Goal: Information Seeking & Learning: Learn about a topic

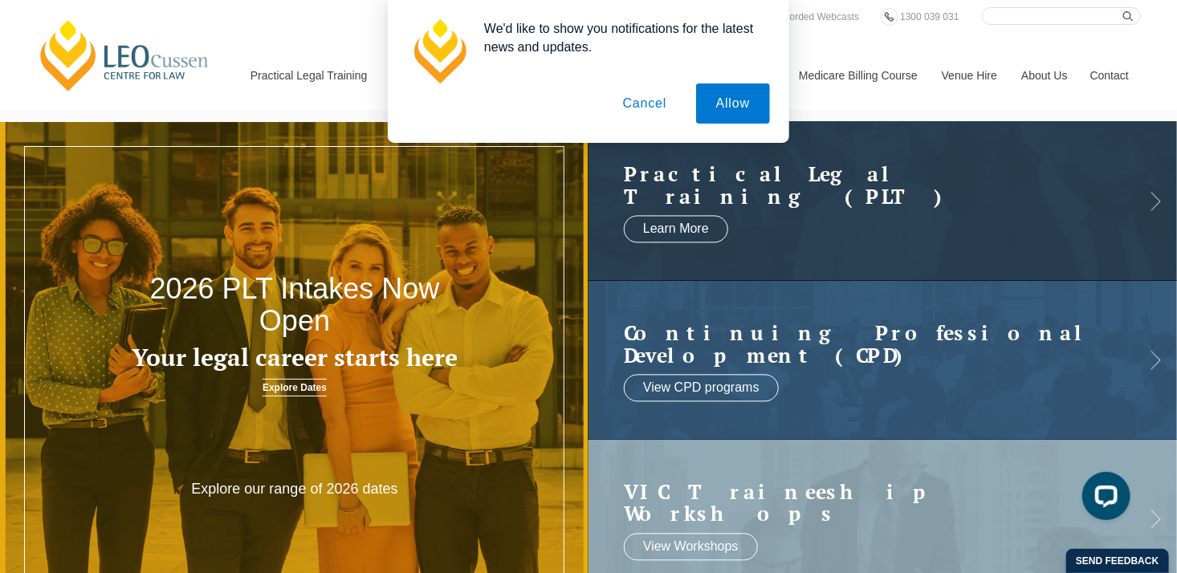
click at [646, 105] on button "Cancel" at bounding box center [645, 103] width 84 height 40
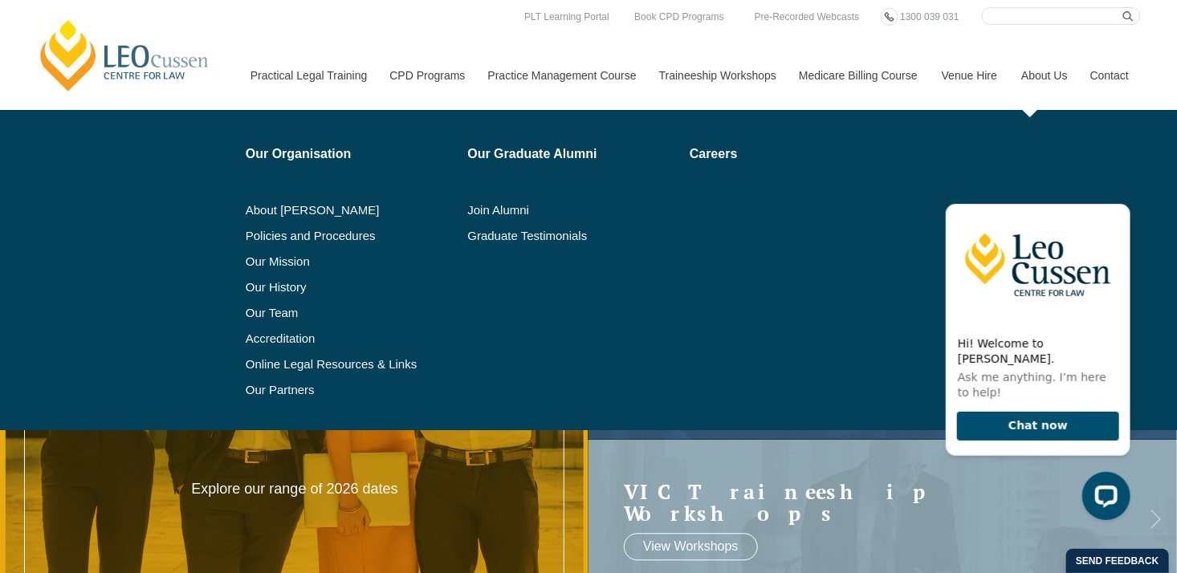
click at [1048, 75] on link "About Us" at bounding box center [1043, 75] width 69 height 69
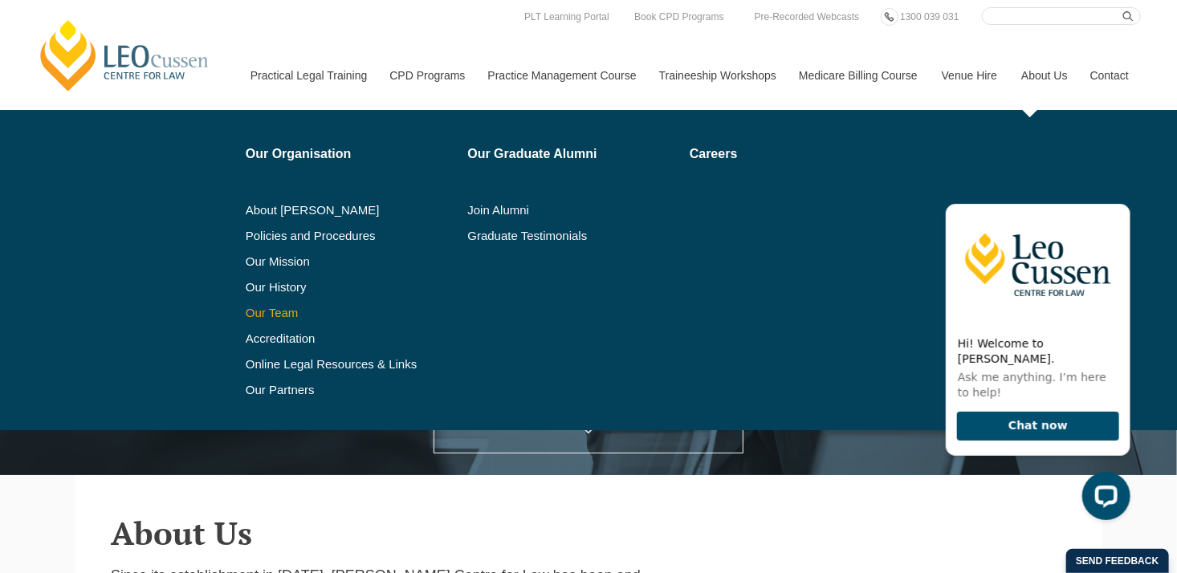
click at [282, 311] on link "Our Team" at bounding box center [351, 313] width 211 height 13
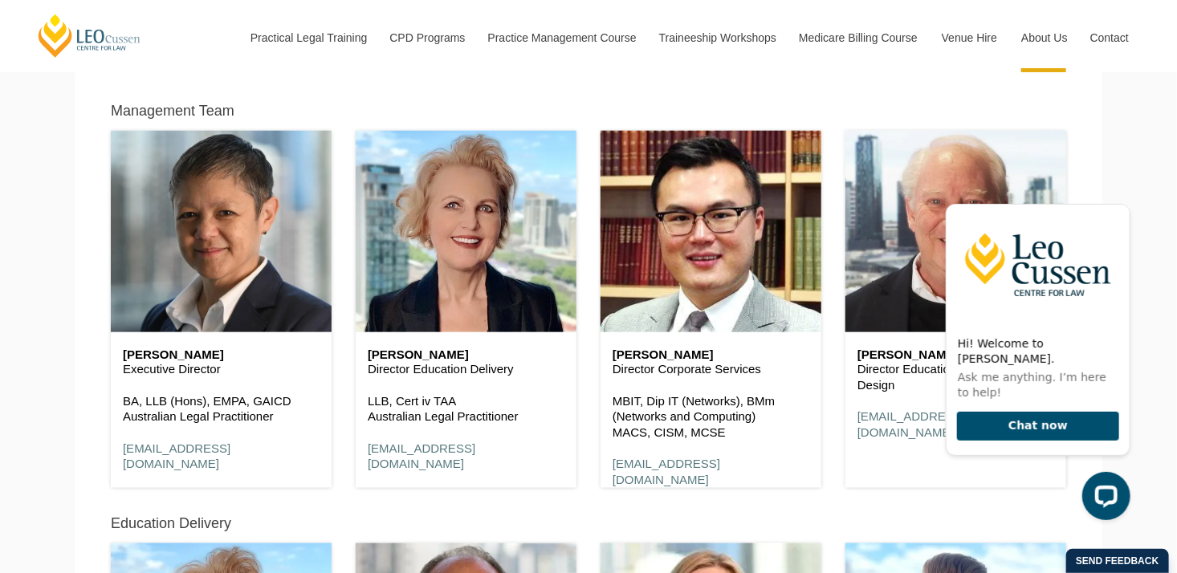
scroll to position [803, 0]
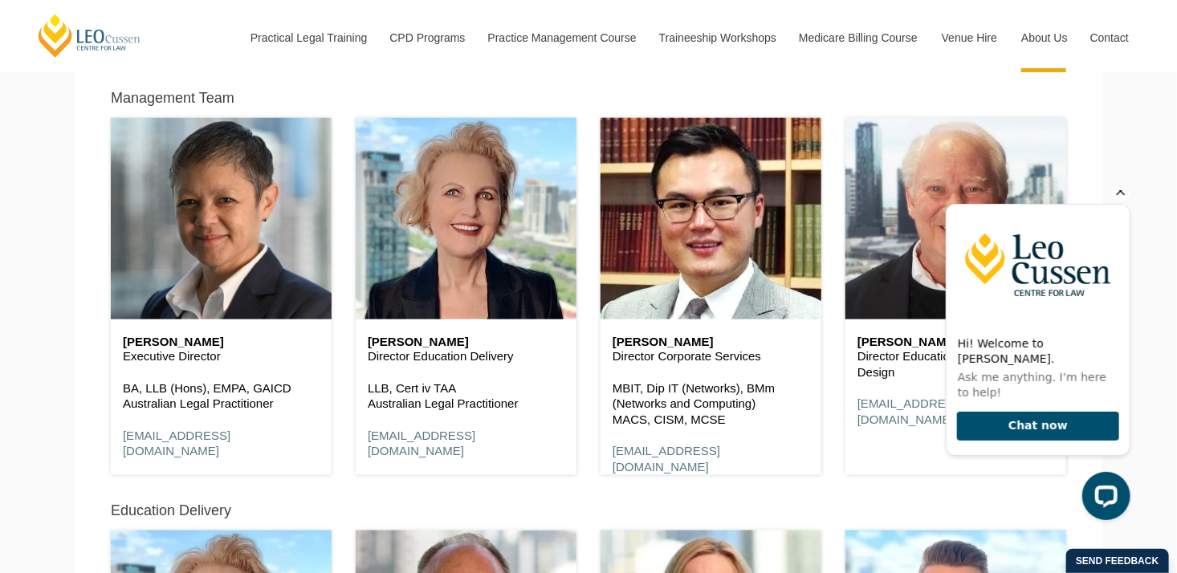
click at [1120, 195] on icon "Hide greeting" at bounding box center [1120, 190] width 9 height 9
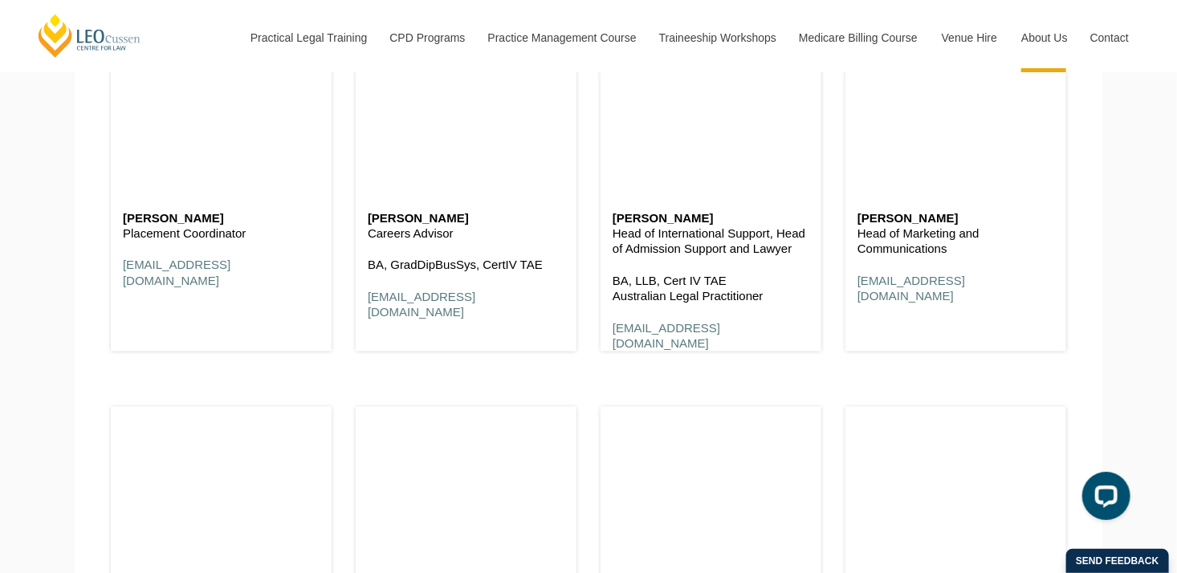
scroll to position [6903, 0]
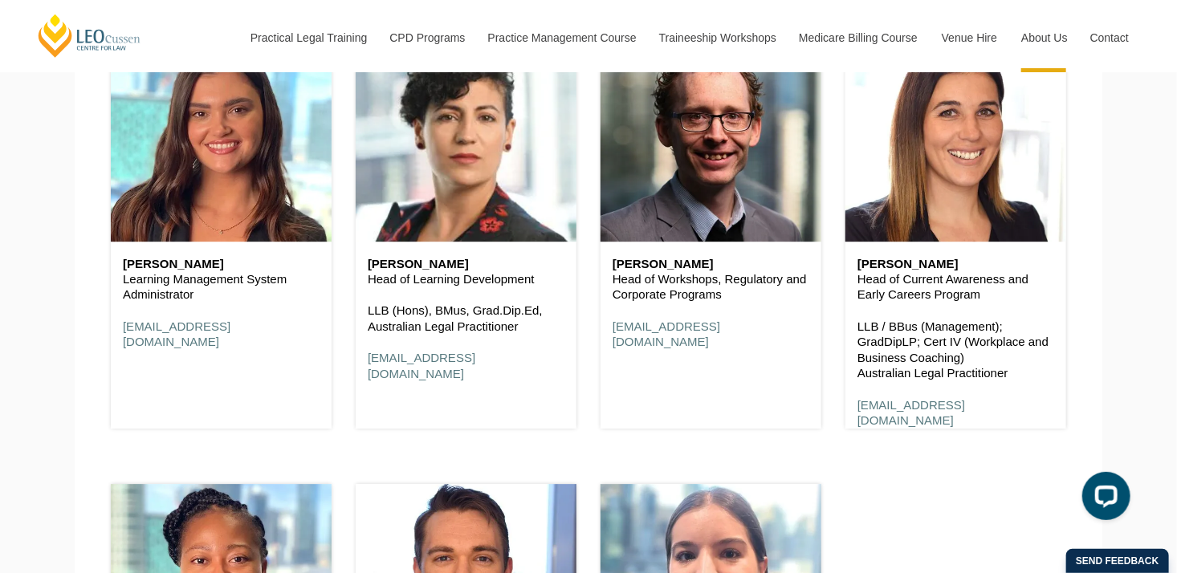
scroll to position [7946, 0]
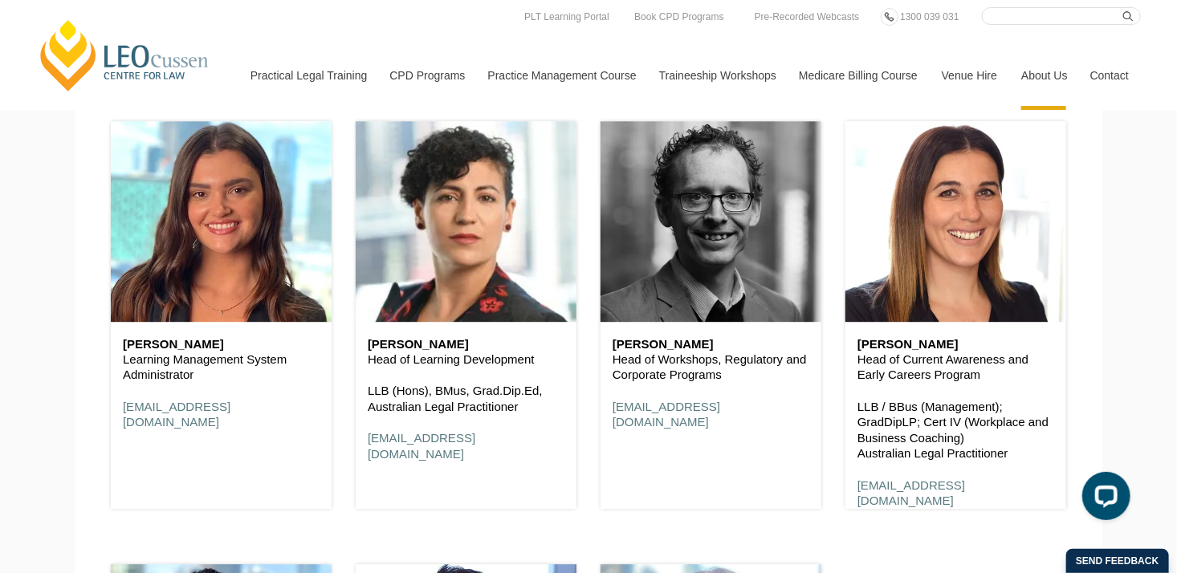
click at [693, 210] on header at bounding box center [710, 221] width 221 height 201
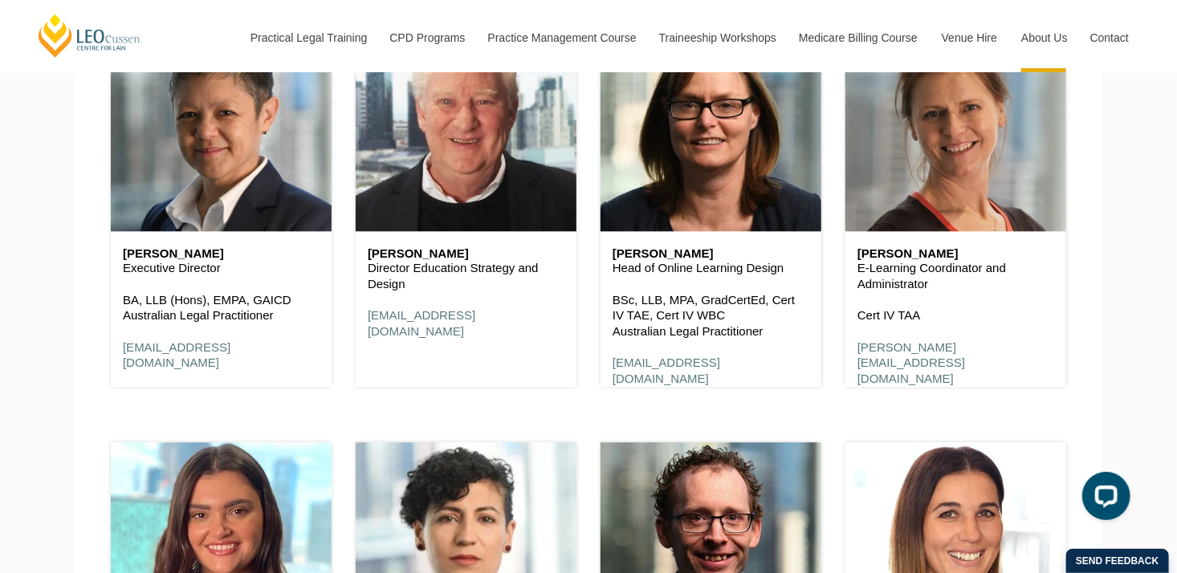
scroll to position [7545, 0]
